Goal: Information Seeking & Learning: Learn about a topic

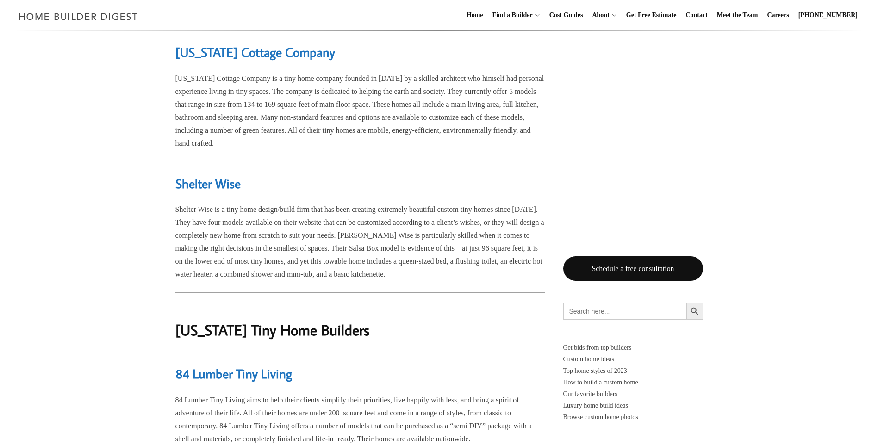
scroll to position [15021, 0]
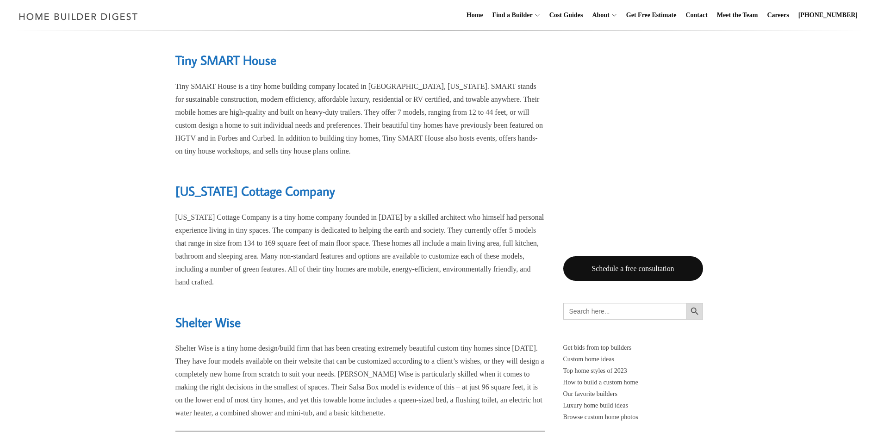
click at [698, 310] on icon "Search" at bounding box center [694, 311] width 10 height 10
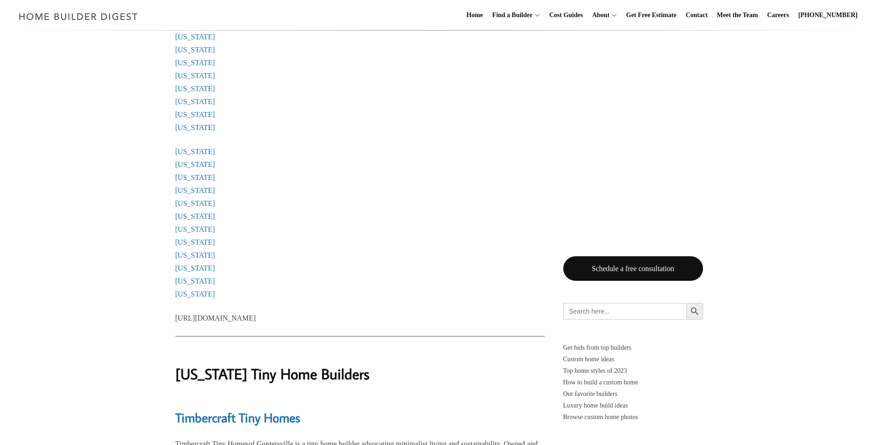
scroll to position [1316, 0]
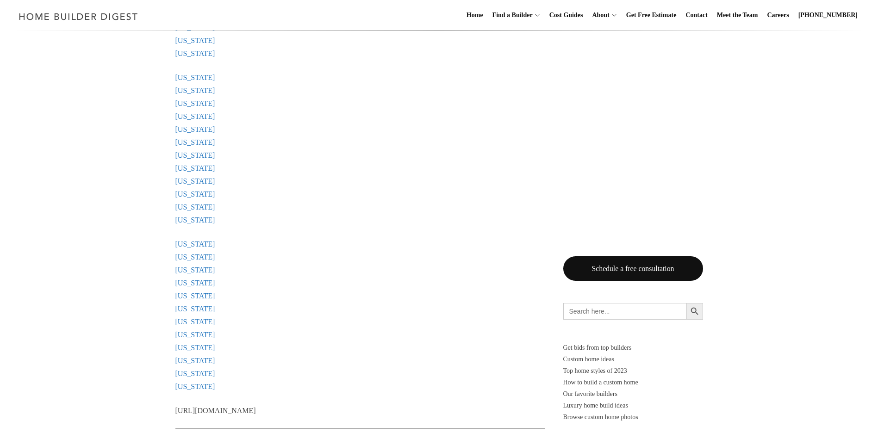
click at [202, 221] on link "Pennsylvania" at bounding box center [195, 220] width 40 height 8
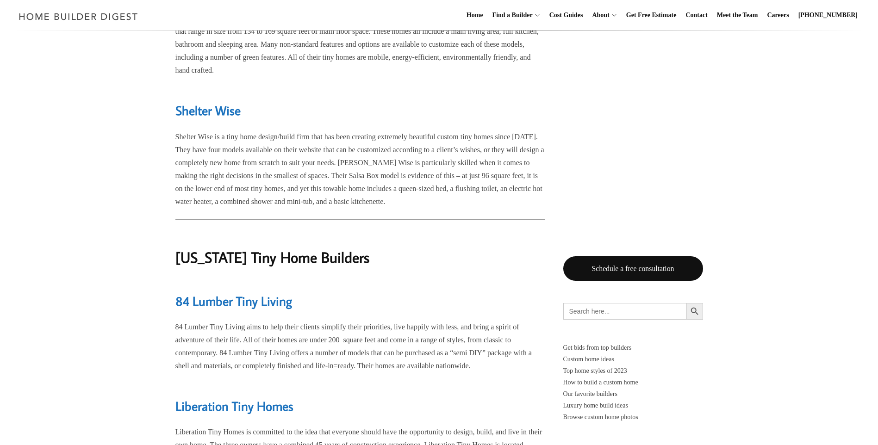
scroll to position [15269, 0]
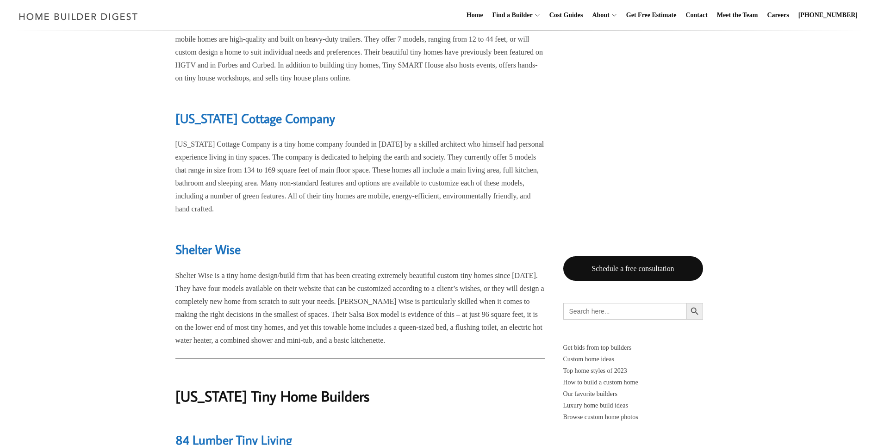
scroll to position [1316, 0]
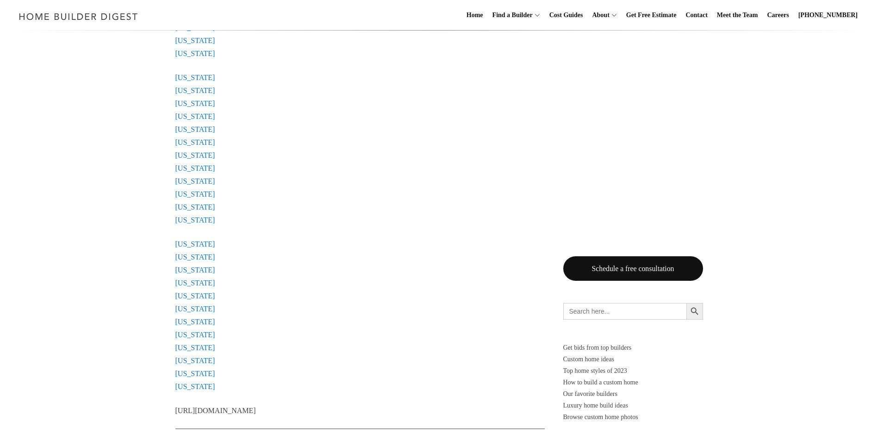
click at [183, 101] on link "New Hampshire" at bounding box center [195, 103] width 40 height 8
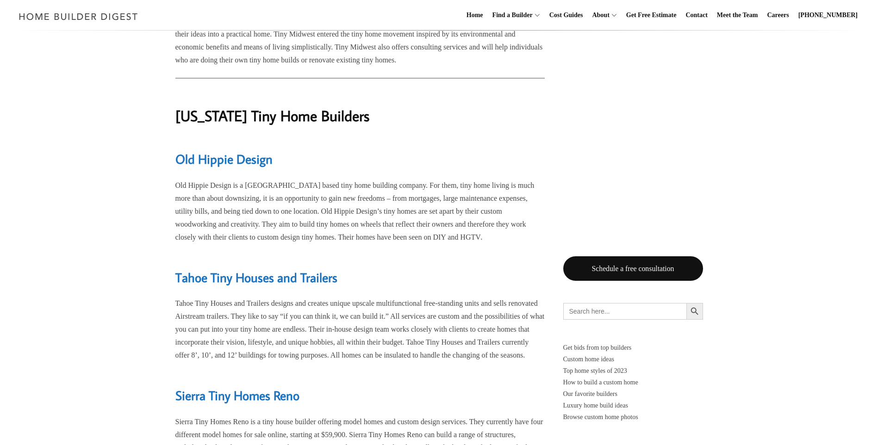
scroll to position [11649, 0]
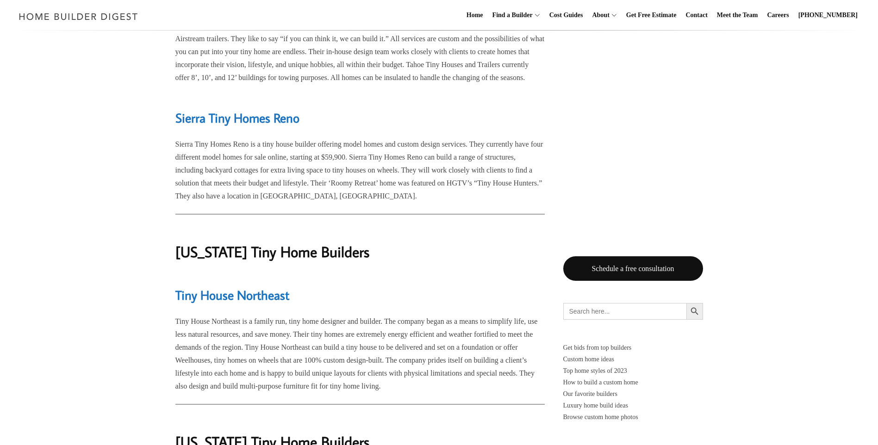
scroll to position [11927, 0]
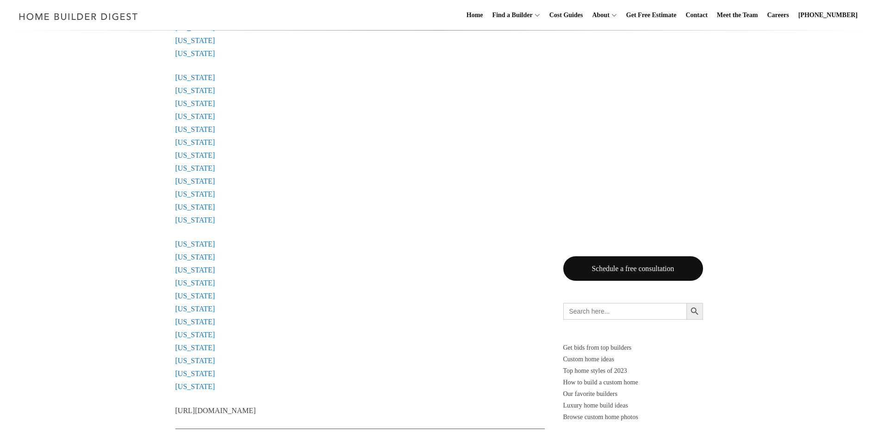
scroll to position [1270, 0]
click at [204, 36] on link "Massachusetts" at bounding box center [195, 35] width 40 height 8
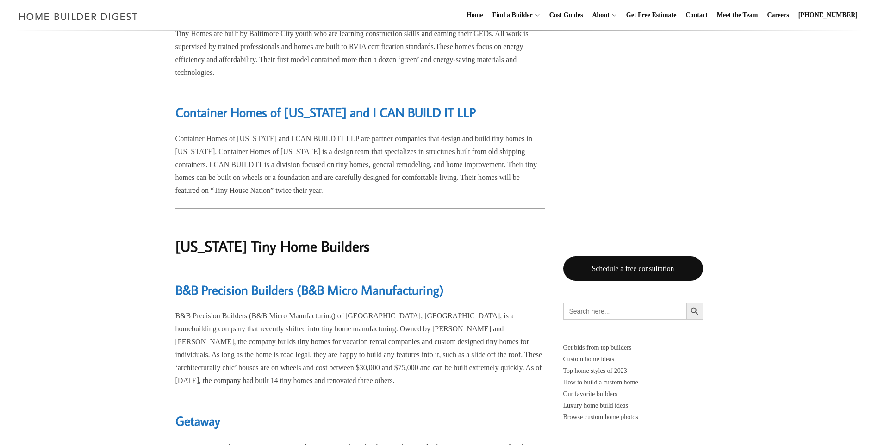
scroll to position [9214, 0]
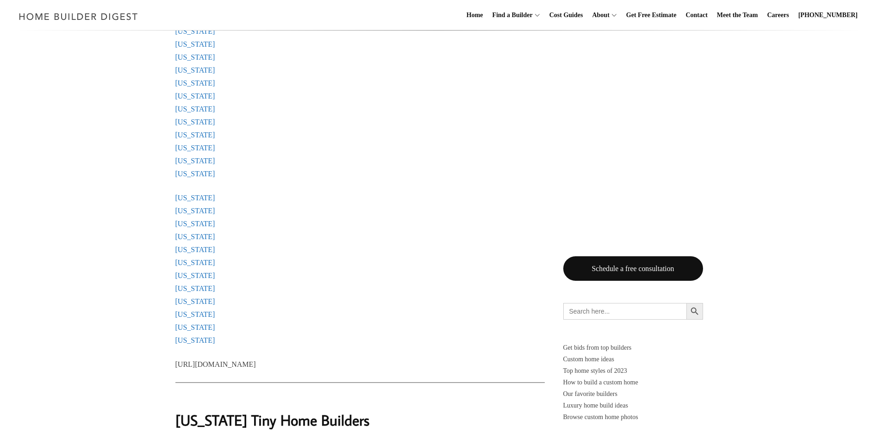
scroll to position [1224, 0]
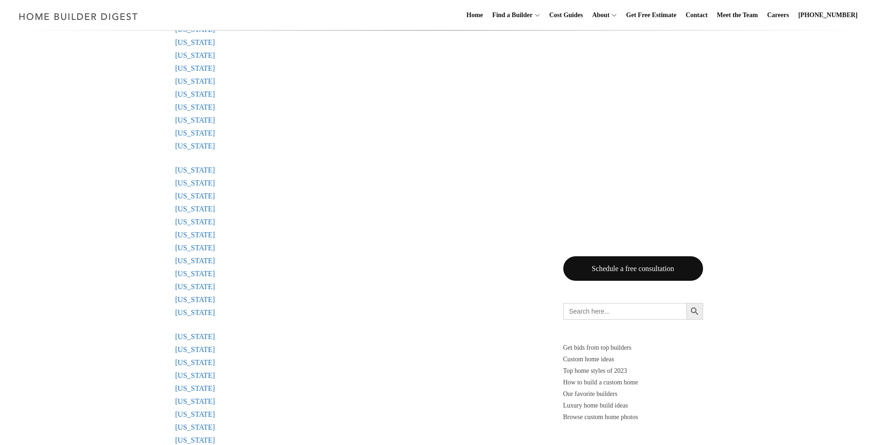
click at [194, 55] on link "Maine" at bounding box center [195, 55] width 40 height 8
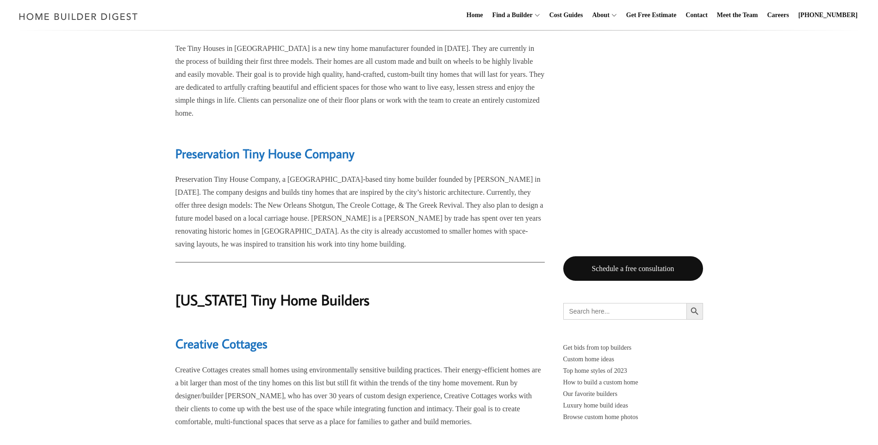
scroll to position [8538, 0]
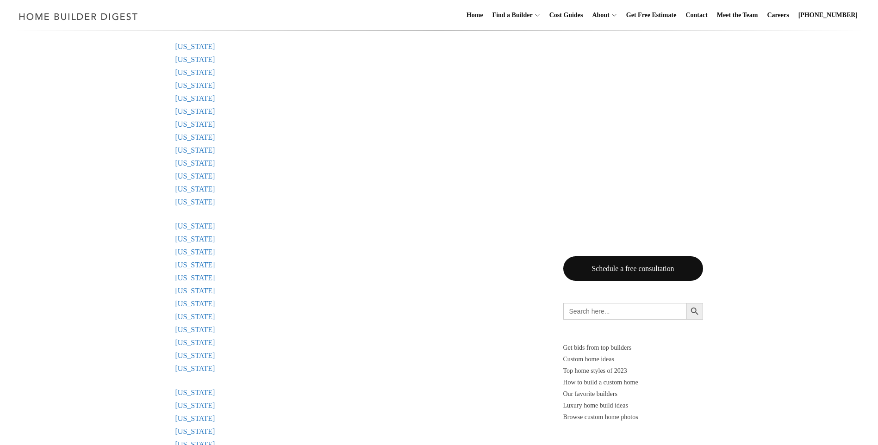
scroll to position [771, 0]
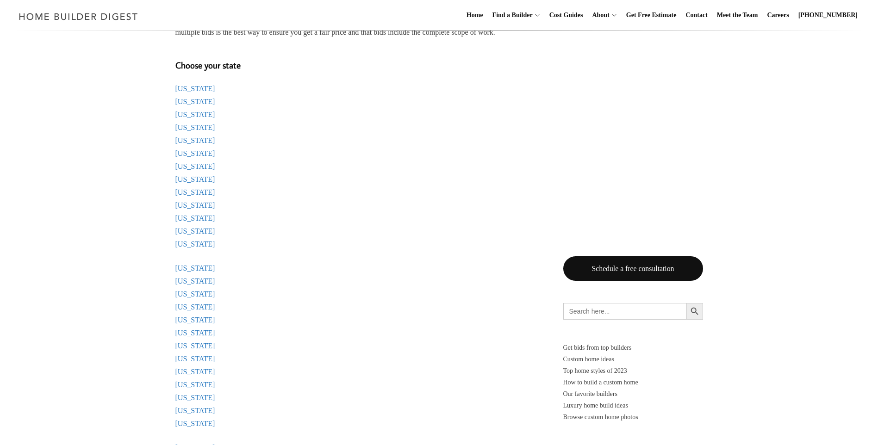
click at [200, 168] on link "Connecticut" at bounding box center [195, 166] width 40 height 8
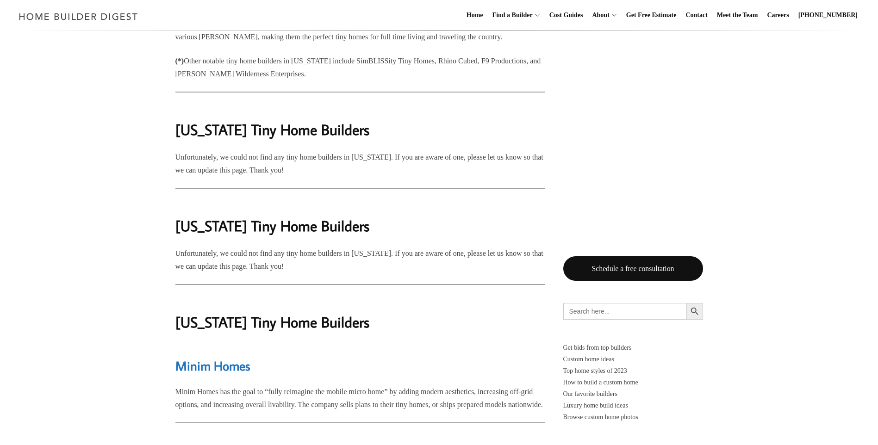
scroll to position [4500, 0]
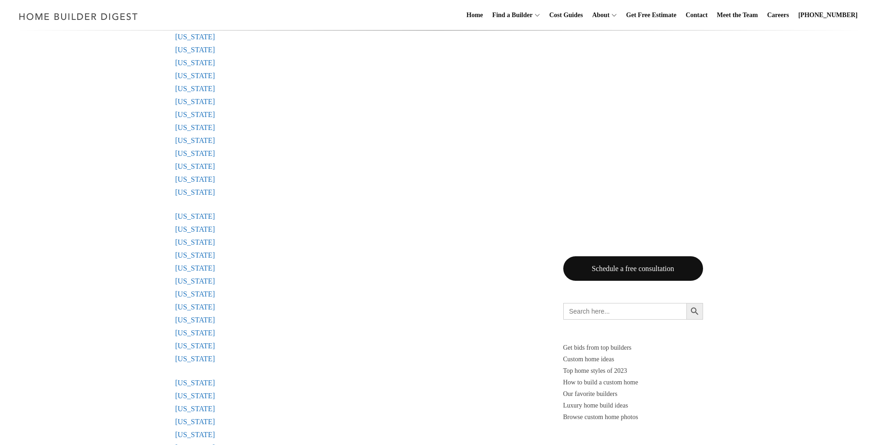
scroll to position [1095, 0]
click at [196, 293] on link "Rhode Island" at bounding box center [195, 290] width 40 height 8
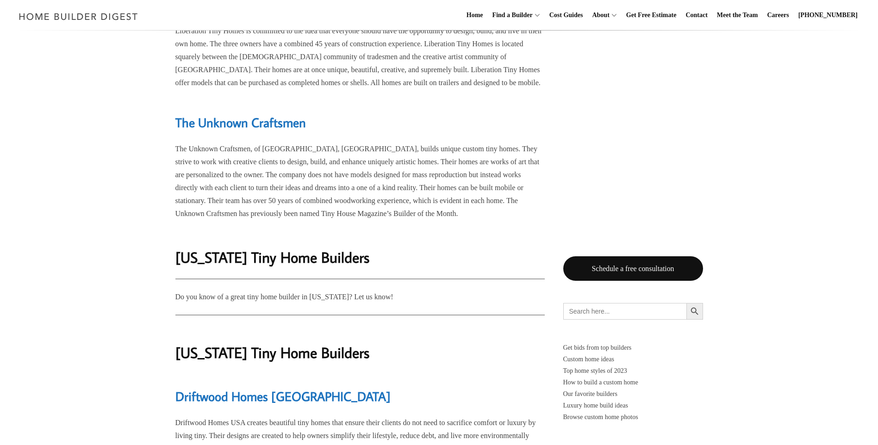
scroll to position [15819, 0]
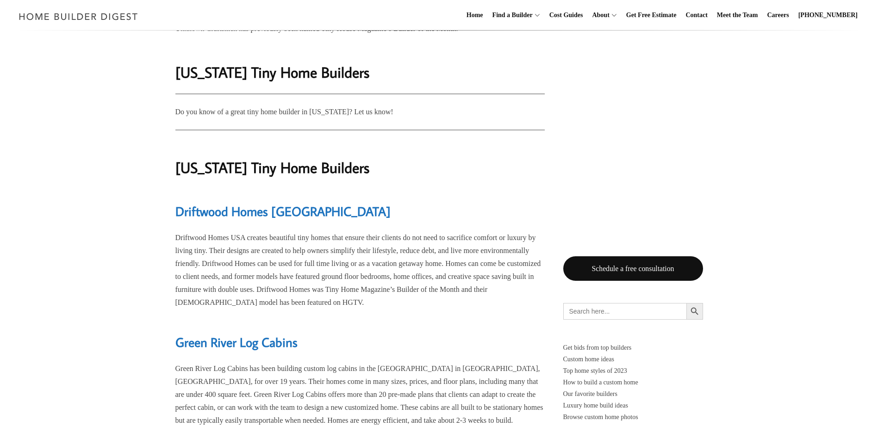
scroll to position [1095, 0]
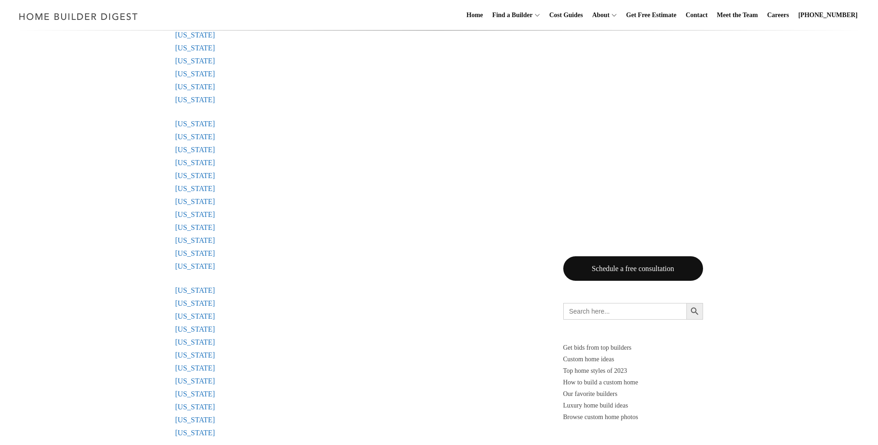
click at [196, 291] on link "Rhode Island" at bounding box center [195, 290] width 40 height 8
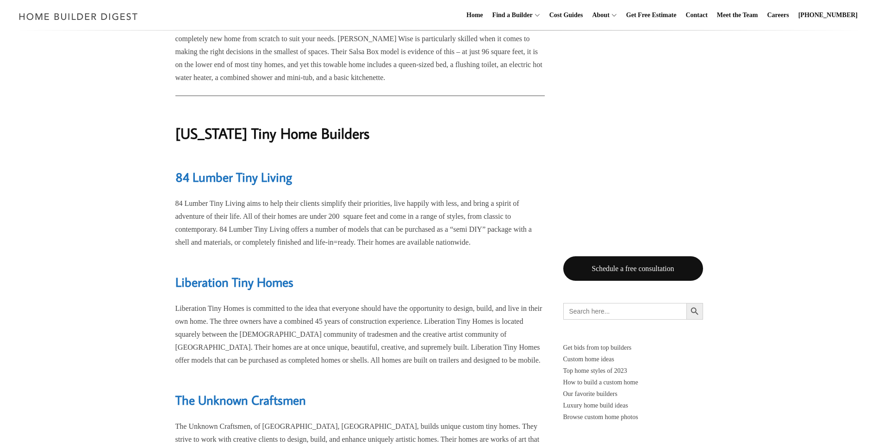
scroll to position [15217, 0]
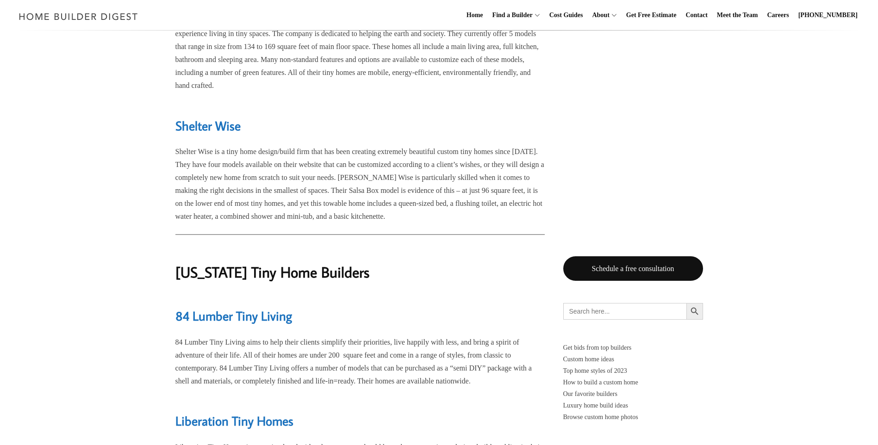
scroll to position [1095, 0]
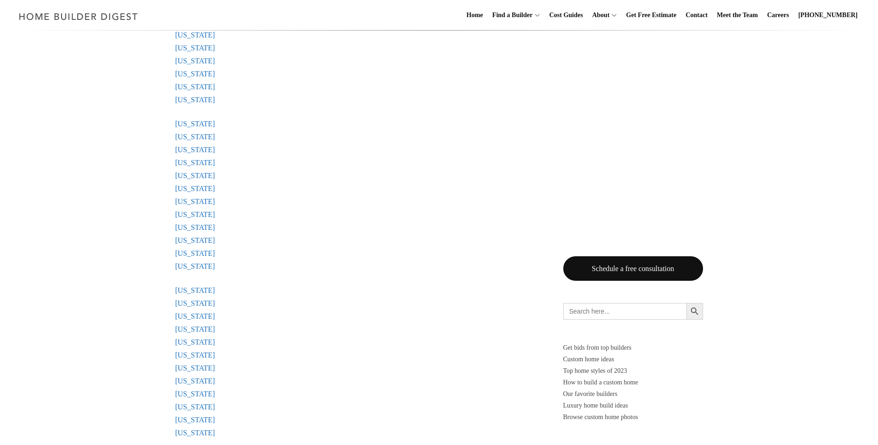
click at [193, 189] on link "New York" at bounding box center [195, 189] width 40 height 8
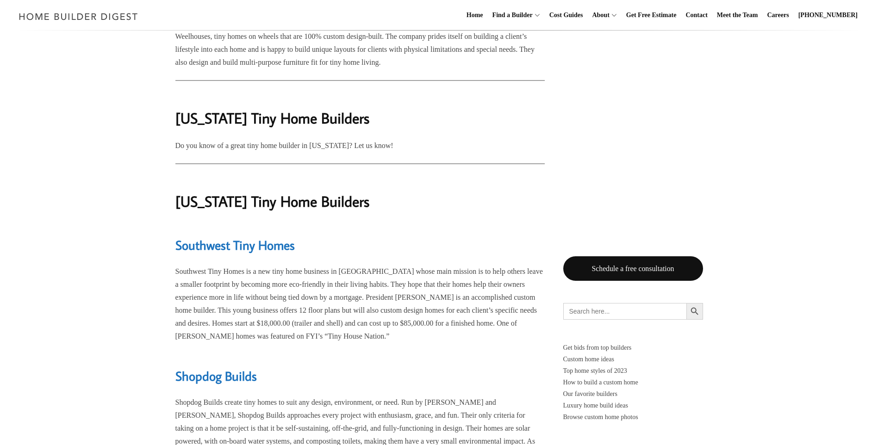
scroll to position [11892, 0]
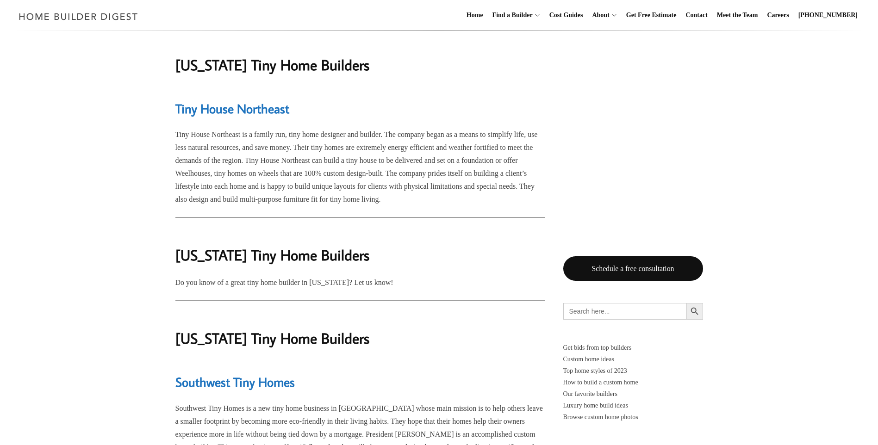
drag, startPoint x: 874, startPoint y: 260, endPoint x: 868, endPoint y: 291, distance: 30.7
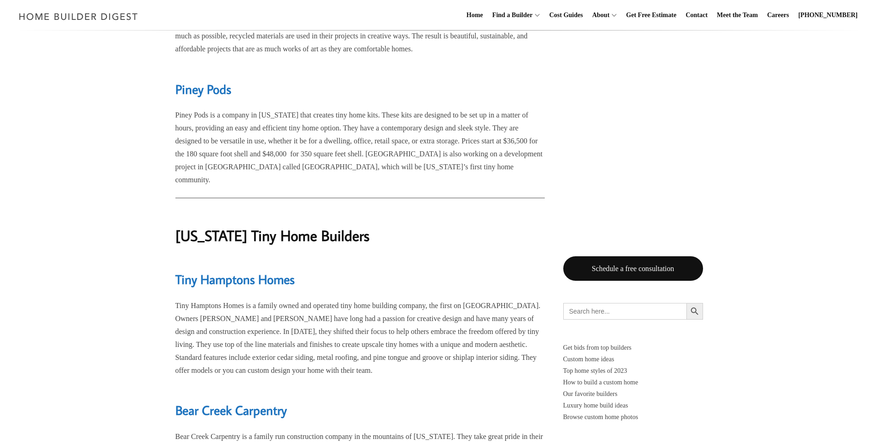
scroll to position [12539, 0]
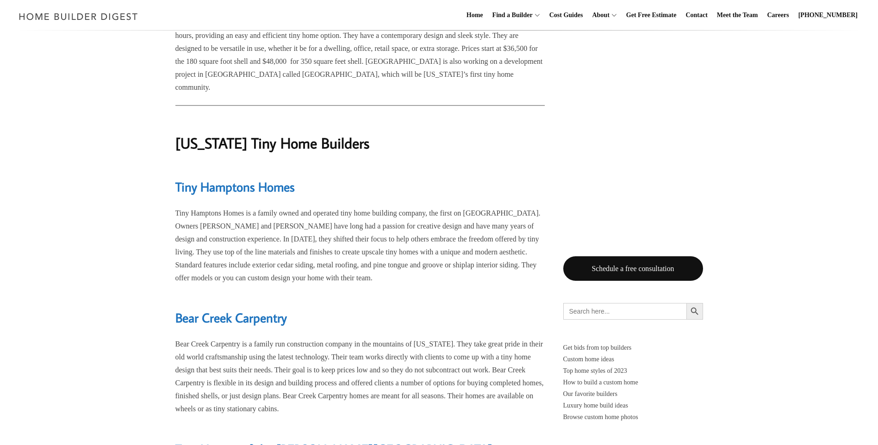
scroll to position [1095, 0]
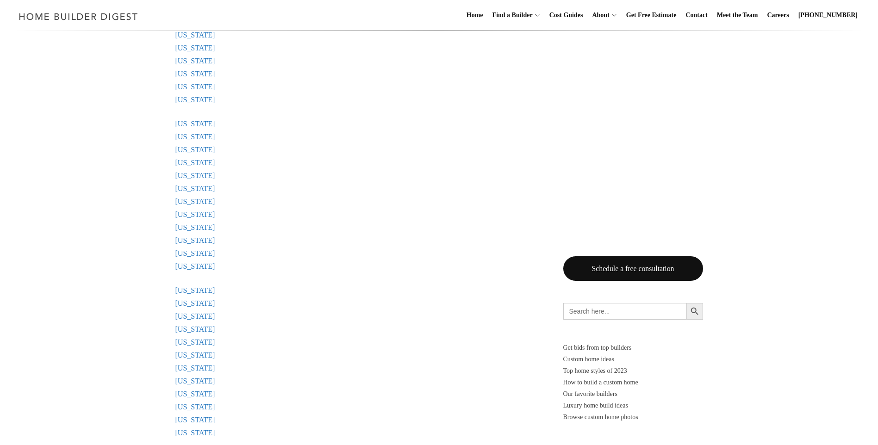
click at [189, 266] on link "Pennsylvania" at bounding box center [195, 266] width 40 height 8
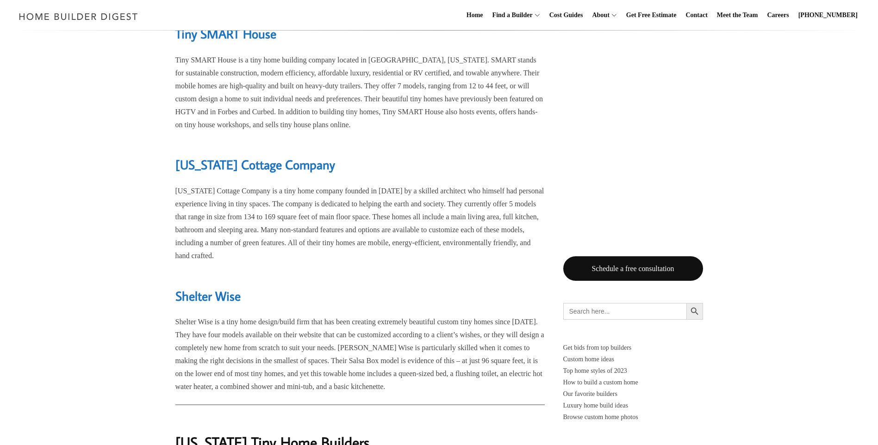
scroll to position [15093, 0]
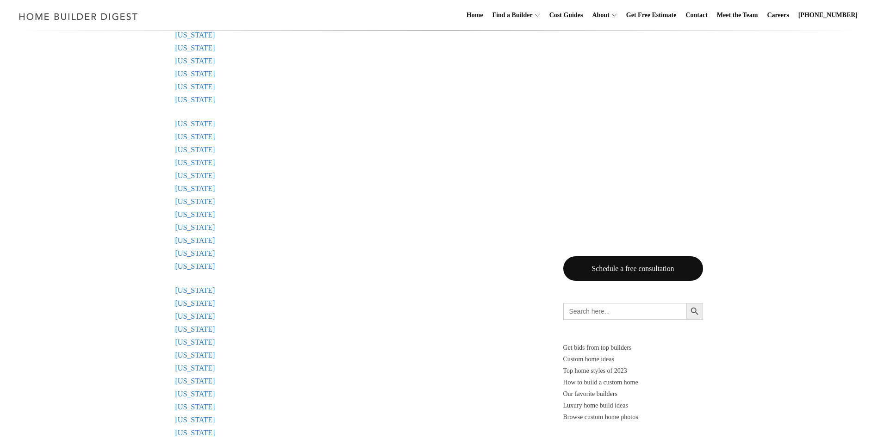
click at [199, 162] on link "New Jersey" at bounding box center [195, 163] width 40 height 8
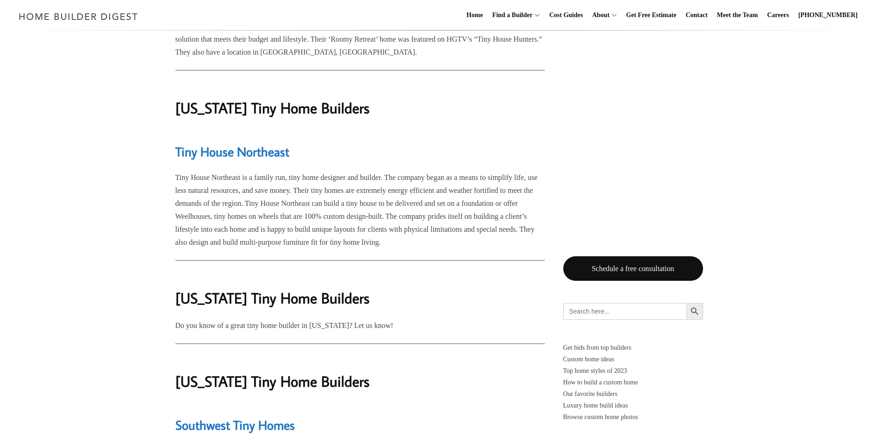
scroll to position [11756, 0]
